Goal: Check status: Check status

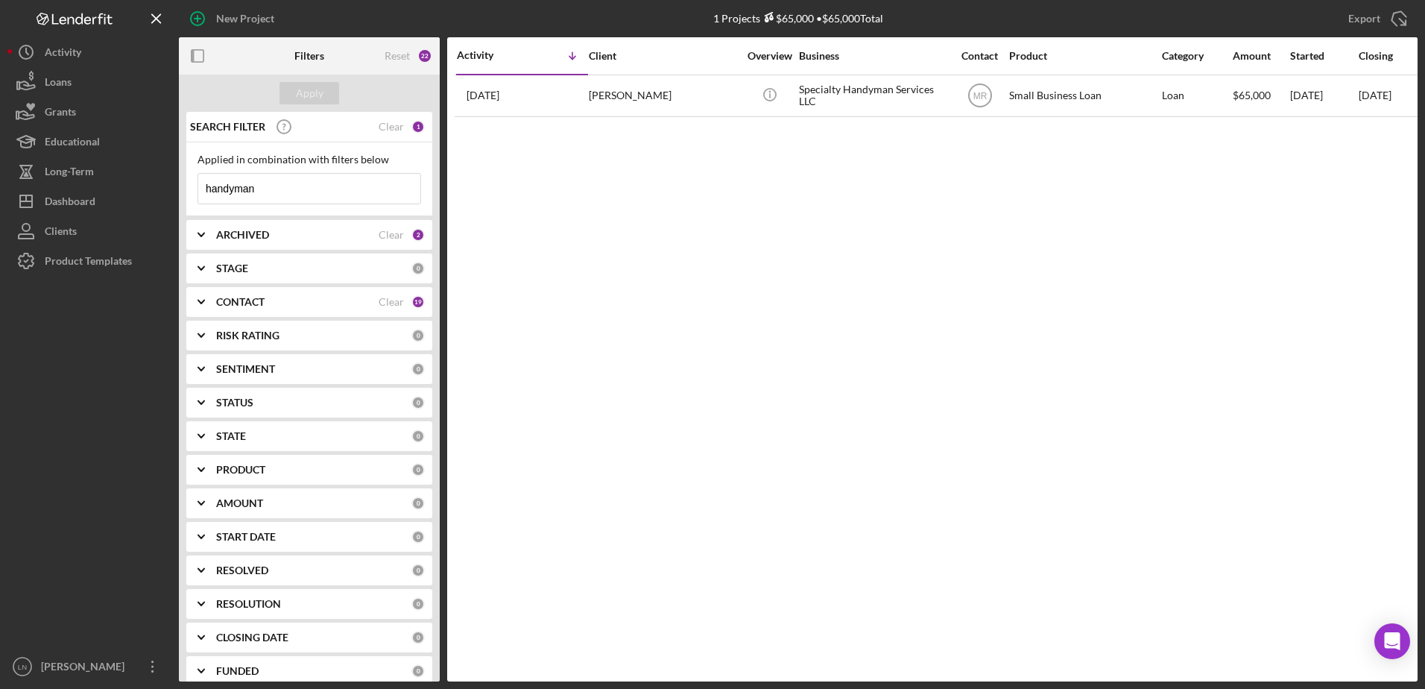
click at [315, 194] on input "handyman" at bounding box center [309, 189] width 222 height 30
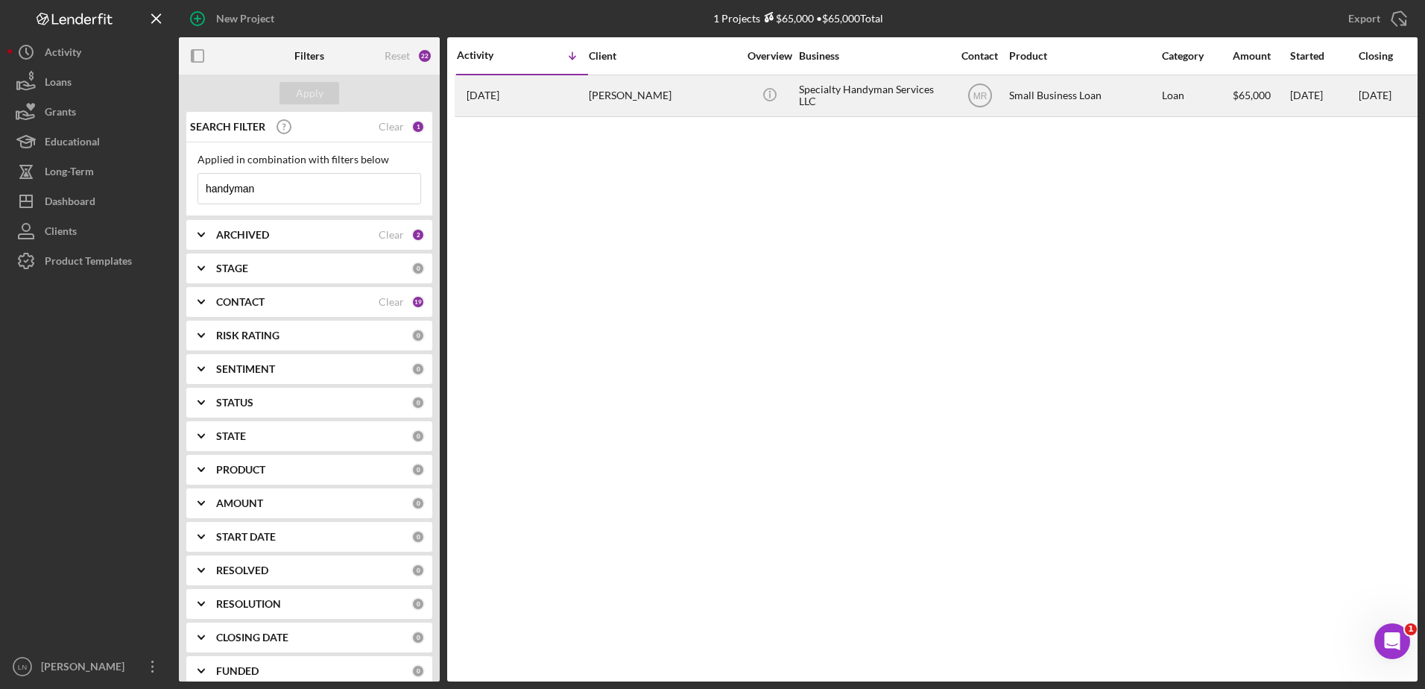
click at [865, 83] on div "Specialty Handyman Services LLC" at bounding box center [873, 96] width 149 height 40
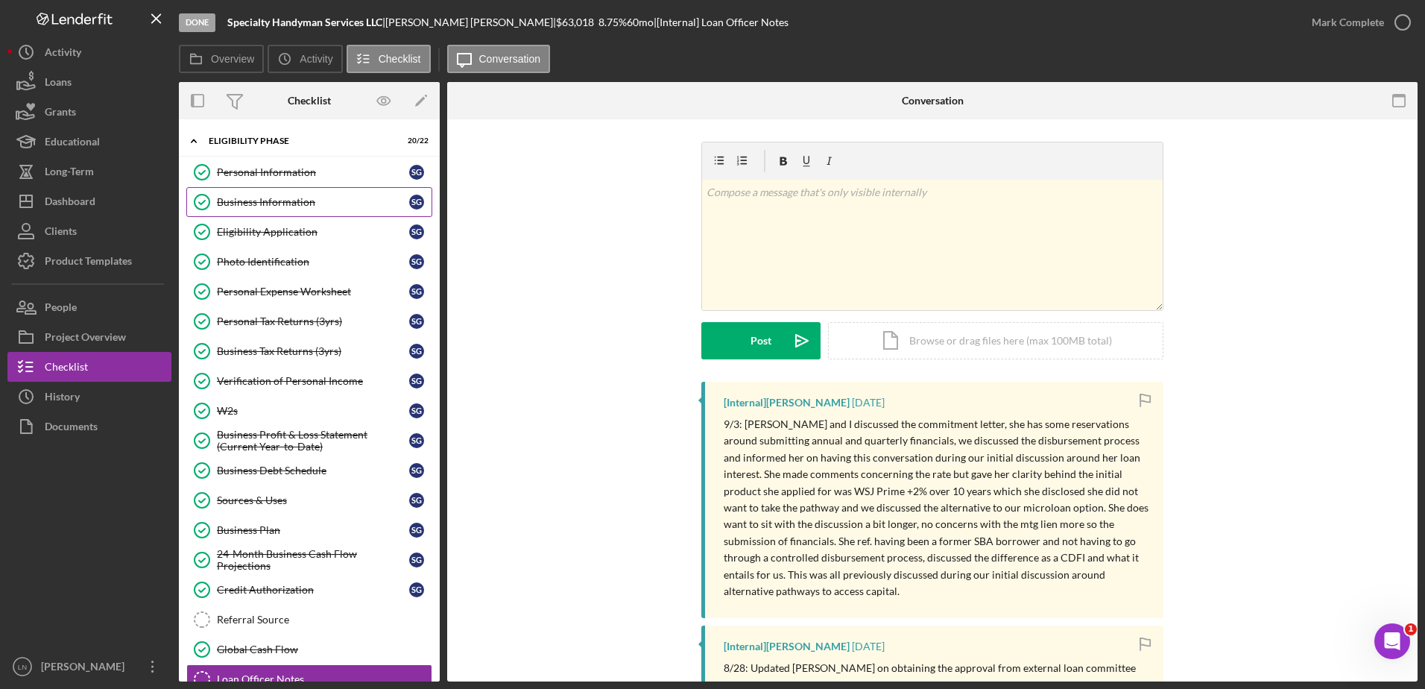
click at [273, 205] on div "Business Information" at bounding box center [313, 202] width 192 height 12
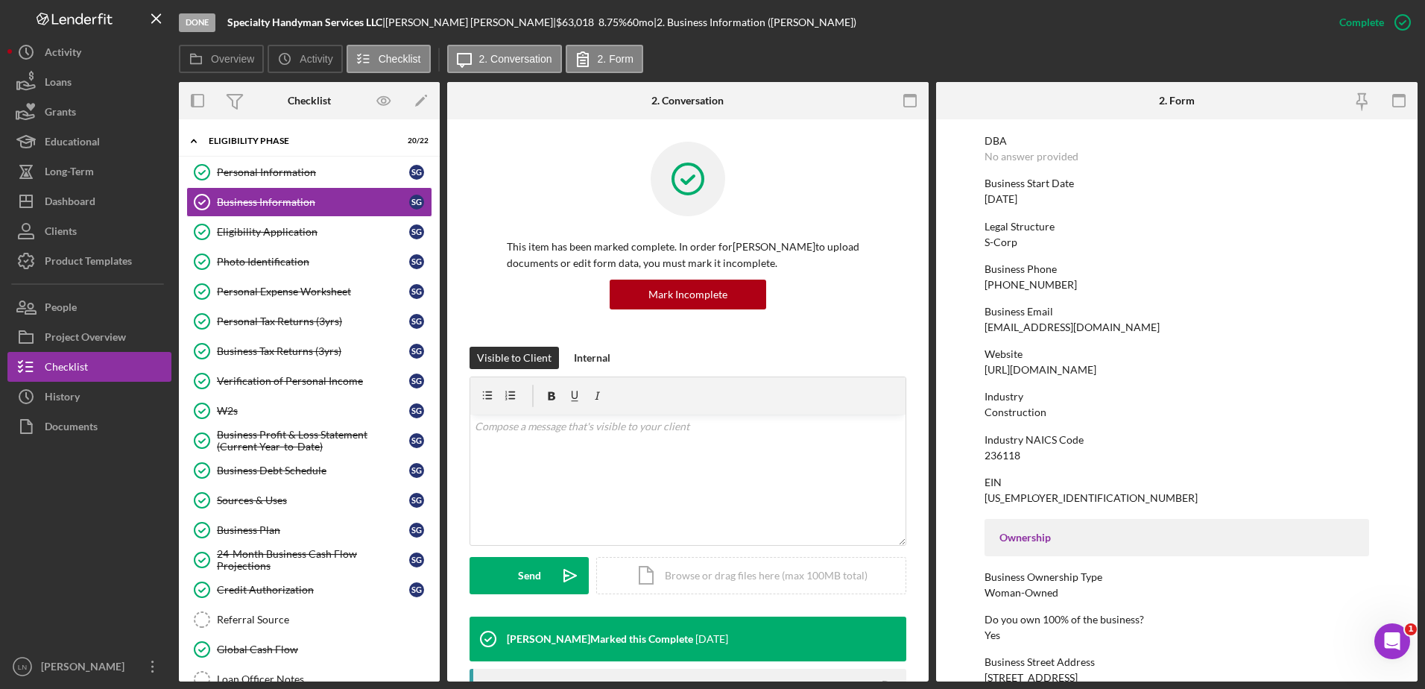
scroll to position [75, 0]
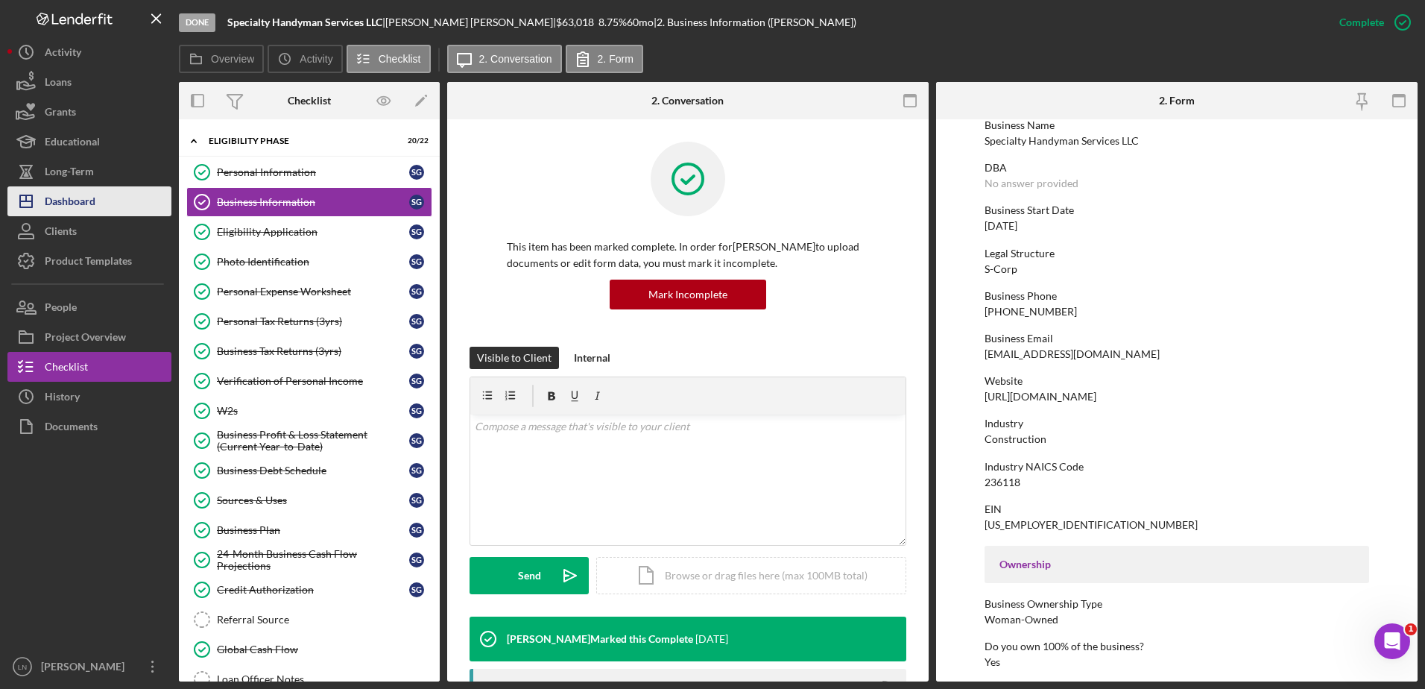
click at [99, 204] on button "Icon/Dashboard Dashboard" at bounding box center [89, 201] width 164 height 30
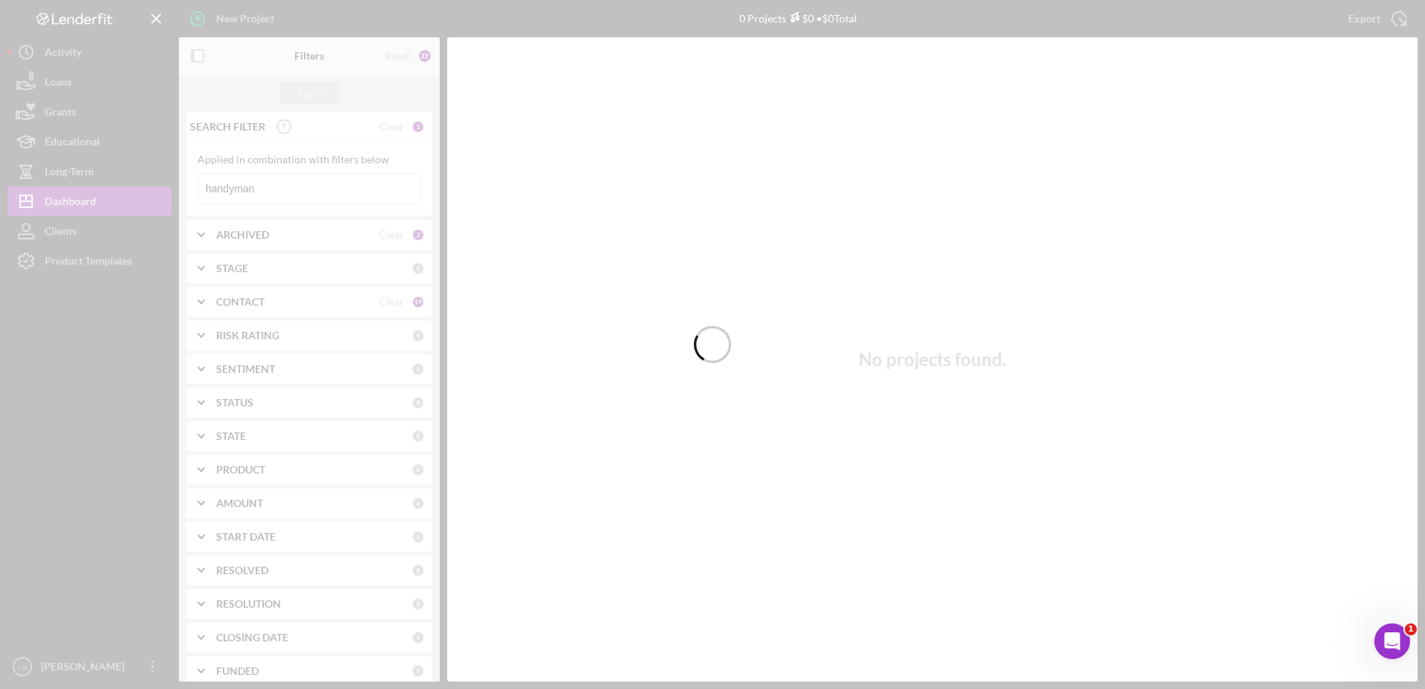
click at [258, 192] on div at bounding box center [712, 344] width 1425 height 689
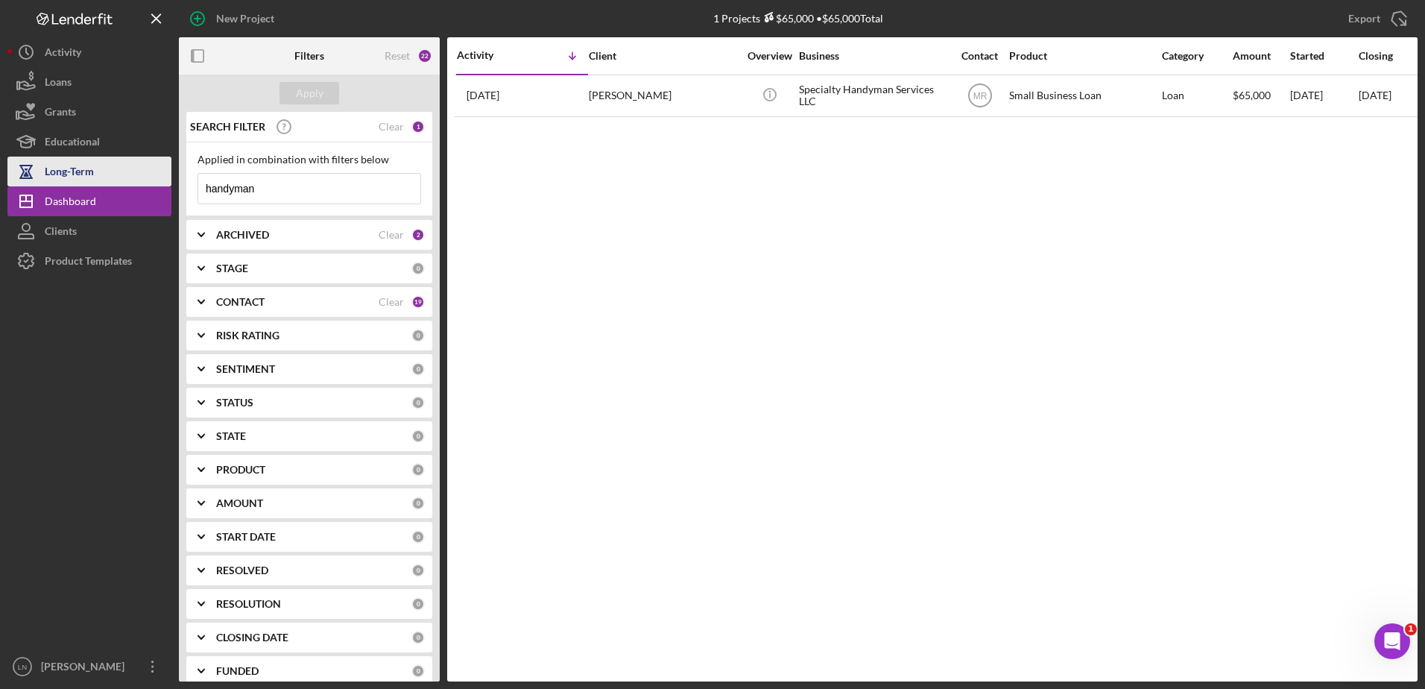
drag, startPoint x: 247, startPoint y: 189, endPoint x: 147, endPoint y: 178, distance: 101.2
click at [148, 180] on div "New Project 1 Projects $65,000 • $65,000 Total handyman Export Icon/Export Filt…" at bounding box center [712, 340] width 1410 height 681
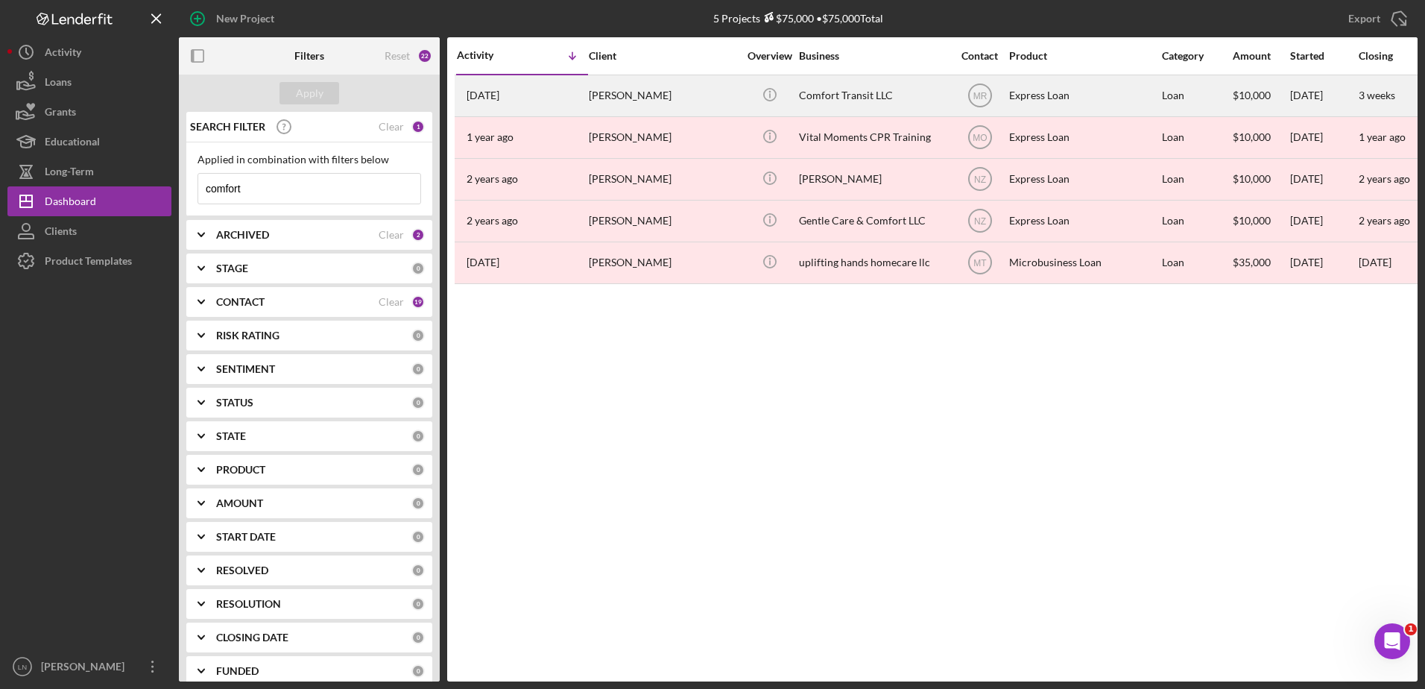
type input "comfort"
click at [871, 98] on div "Comfort Transit LLC" at bounding box center [873, 96] width 149 height 40
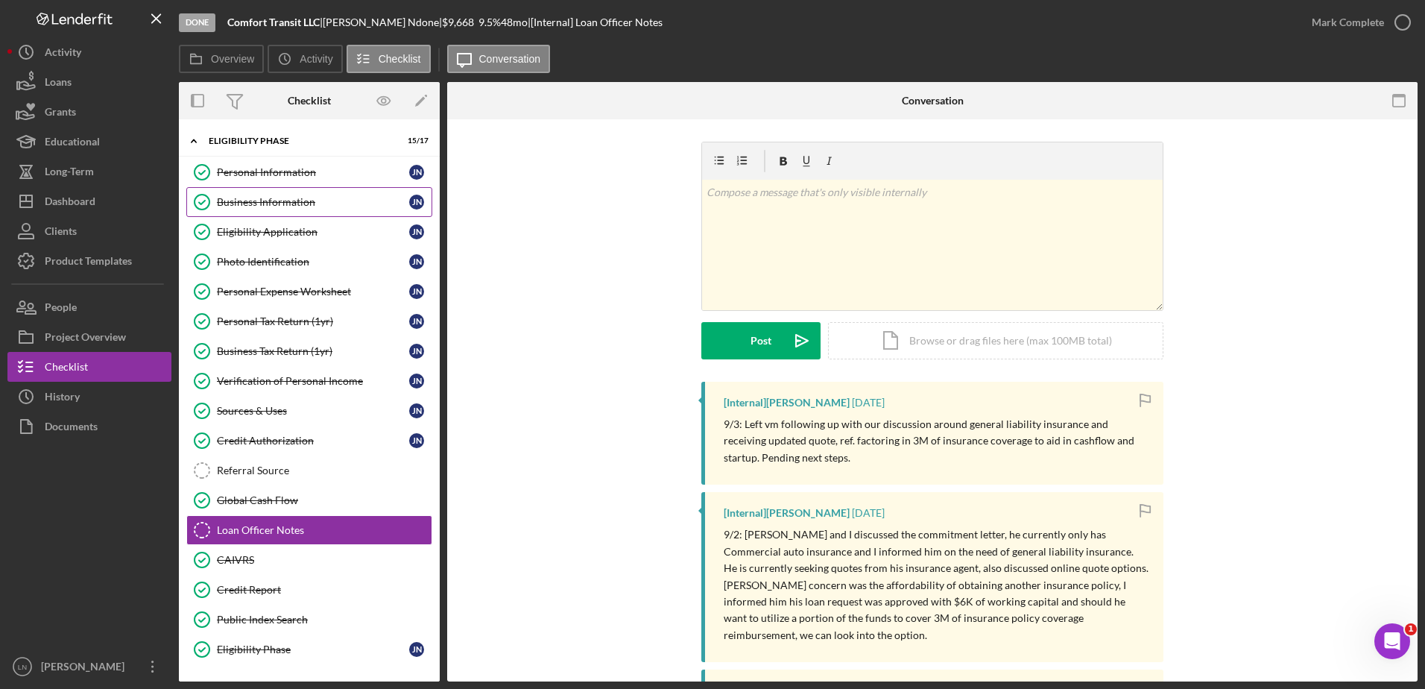
click at [305, 198] on div "Business Information" at bounding box center [313, 202] width 192 height 12
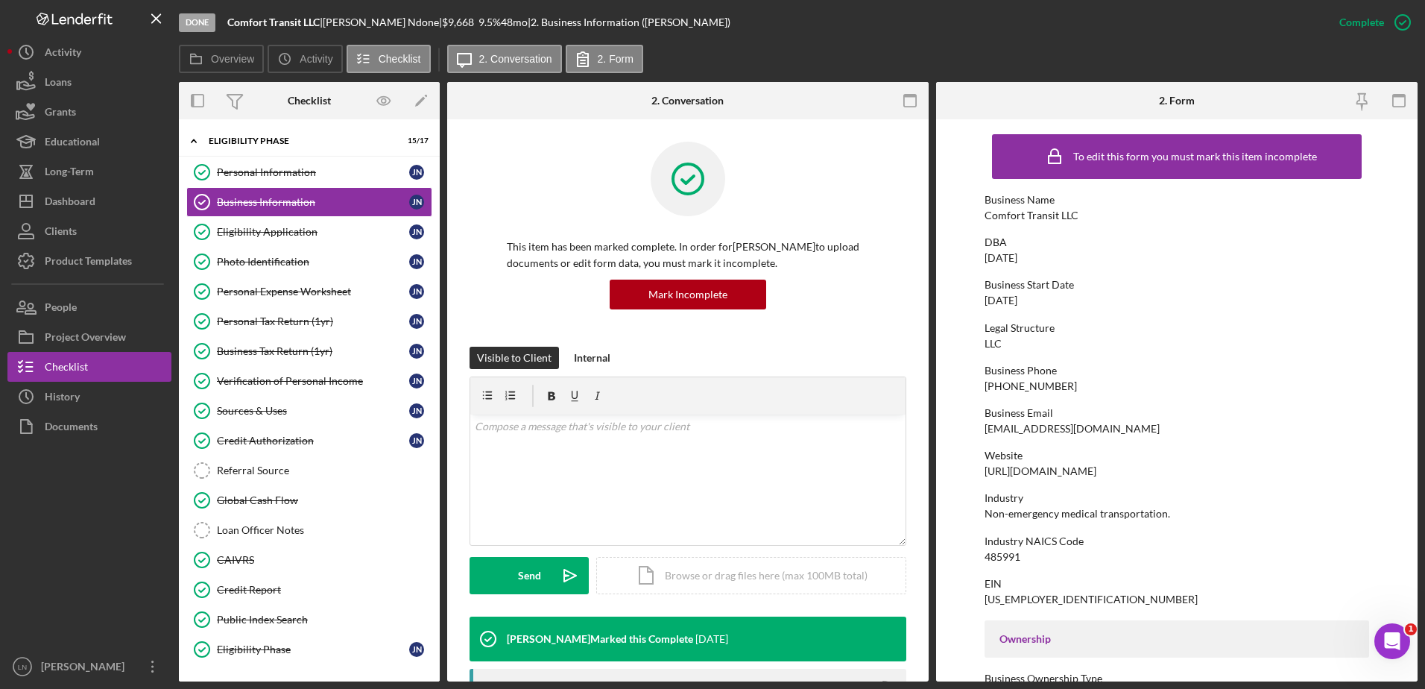
click at [1017, 298] on div "[DATE]" at bounding box center [1001, 300] width 33 height 12
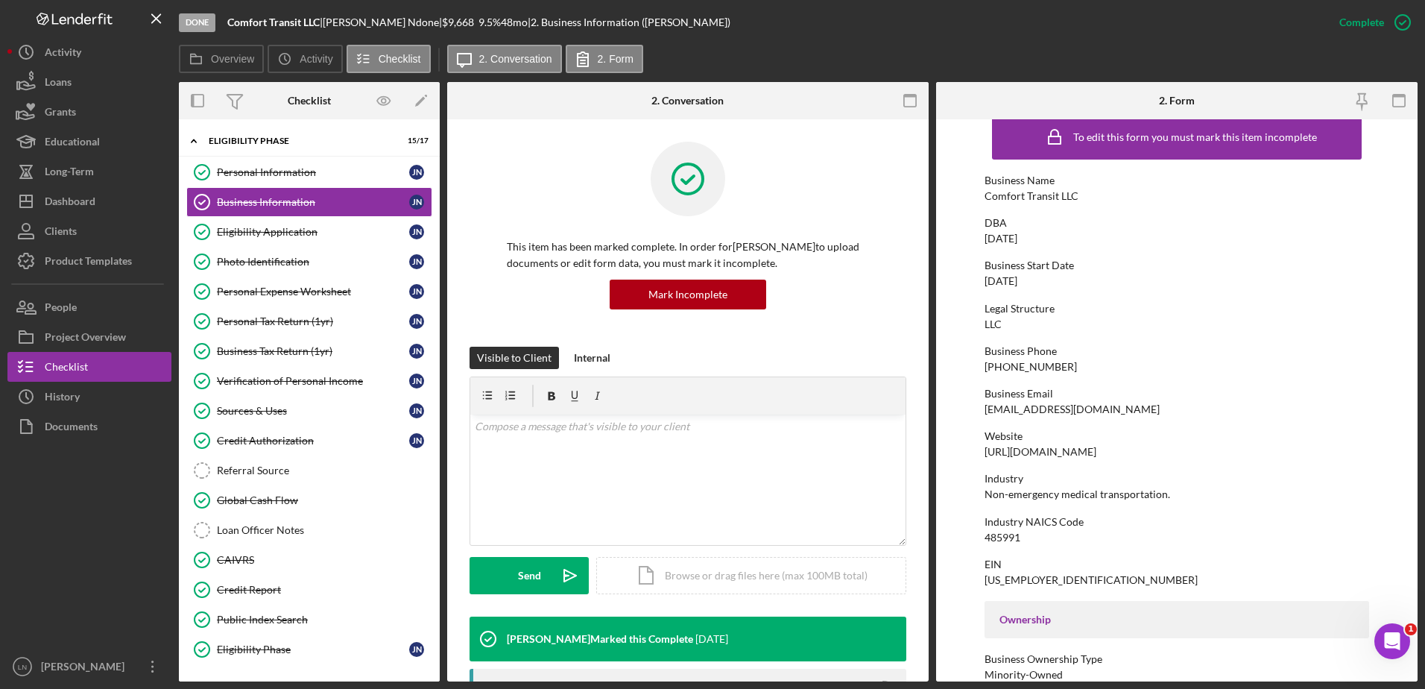
scroll to position [75, 0]
